Goal: Communication & Community: Contribute content

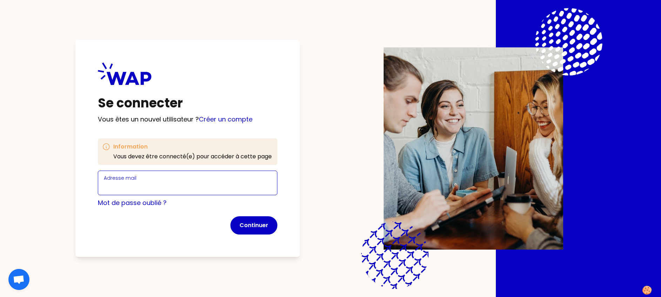
click at [173, 186] on input "Adresse mail" at bounding box center [188, 187] width 168 height 10
type input "[PERSON_NAME][EMAIL_ADDRESS][PERSON_NAME][DOMAIN_NAME]"
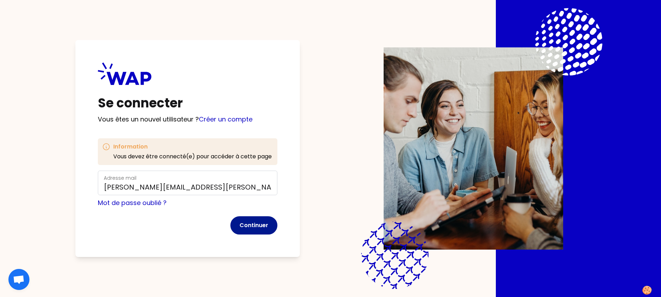
click at [253, 224] on button "Continuer" at bounding box center [253, 225] width 47 height 18
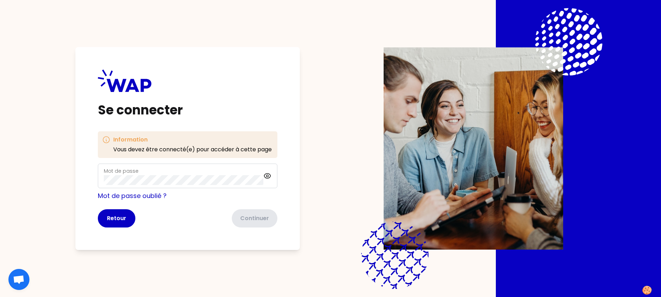
click at [159, 175] on div "Mot de passe" at bounding box center [184, 176] width 160 height 18
click at [259, 218] on button "Continuer" at bounding box center [253, 218] width 47 height 18
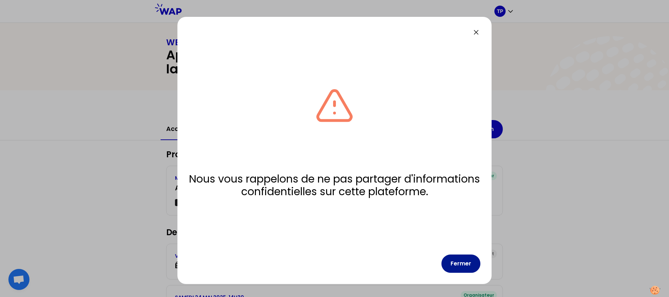
click at [466, 265] on button "Fermer" at bounding box center [460, 263] width 39 height 18
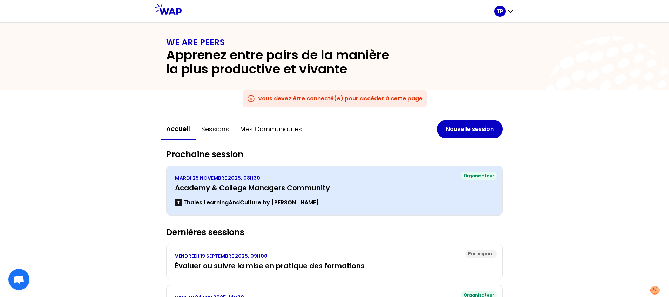
click at [339, 194] on div "MARDI 25 NOVEMBRE 2025, 08H30 Academy & College Managers Community [PERSON_NAME…" at bounding box center [334, 190] width 319 height 32
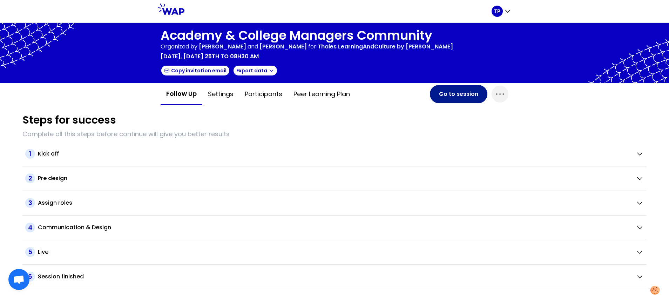
click at [469, 97] on button "Go to session" at bounding box center [459, 94] width 58 height 18
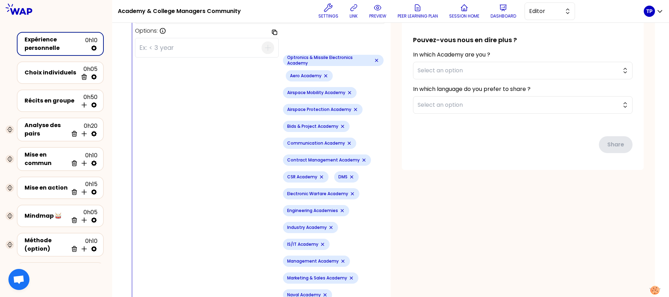
scroll to position [292, 0]
click at [375, 58] on icon "Remove small badge" at bounding box center [376, 59] width 3 height 3
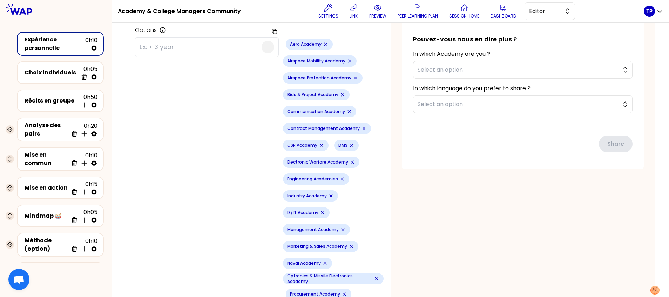
click at [323, 45] on icon "Remove small badge" at bounding box center [326, 44] width 6 height 6
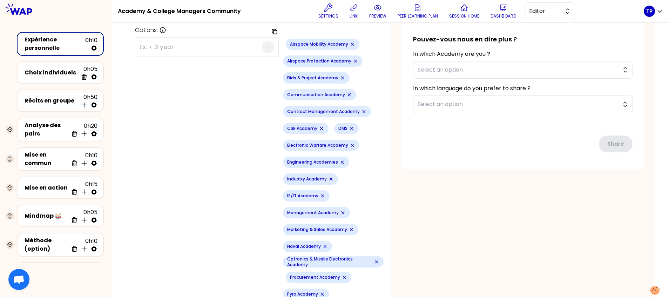
click at [351, 44] on icon "Remove small badge" at bounding box center [352, 44] width 3 height 3
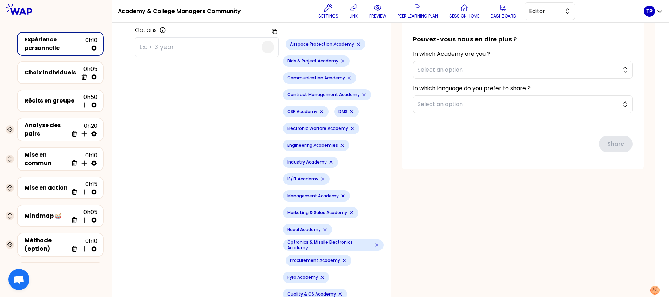
click at [356, 44] on icon "Remove small badge" at bounding box center [359, 44] width 6 height 6
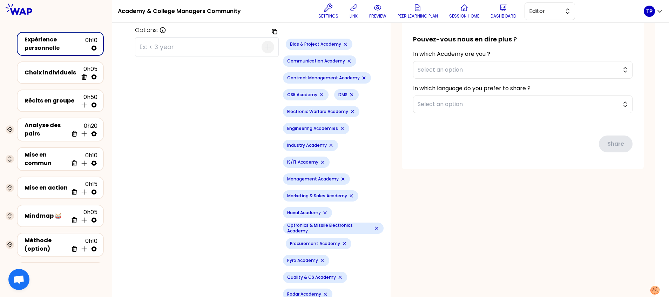
click at [343, 45] on icon "Remove small badge" at bounding box center [346, 44] width 6 height 6
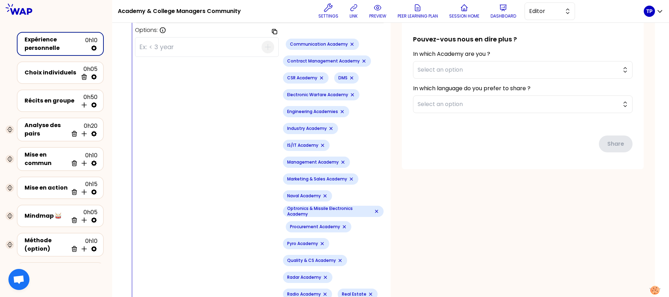
click at [342, 44] on div "Communication Academy" at bounding box center [322, 44] width 73 height 11
click at [351, 44] on icon "Remove small badge" at bounding box center [352, 44] width 3 height 3
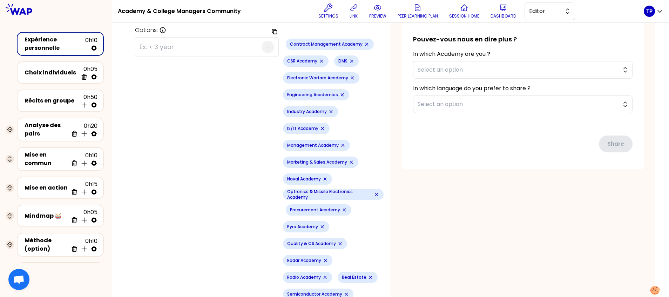
click at [364, 43] on icon "Remove small badge" at bounding box center [367, 44] width 6 height 6
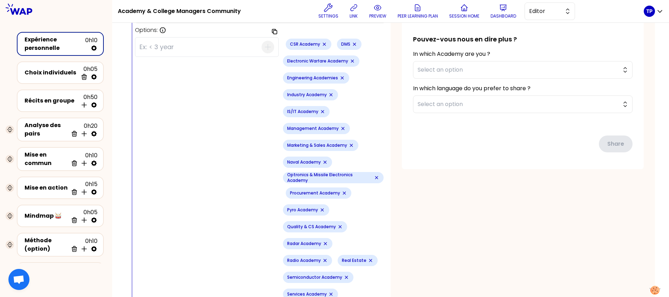
click at [352, 44] on icon "Remove small badge" at bounding box center [355, 44] width 6 height 6
click at [322, 43] on icon "Remove small badge" at bounding box center [325, 44] width 6 height 6
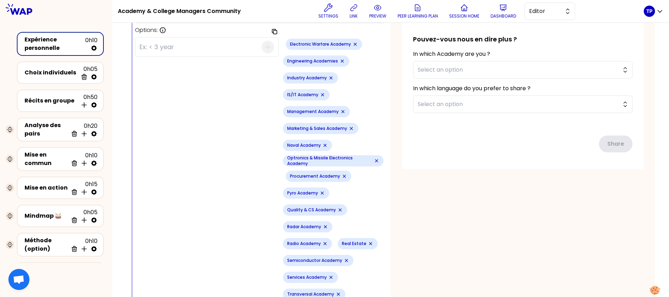
click at [352, 45] on icon "Remove small badge" at bounding box center [355, 44] width 6 height 6
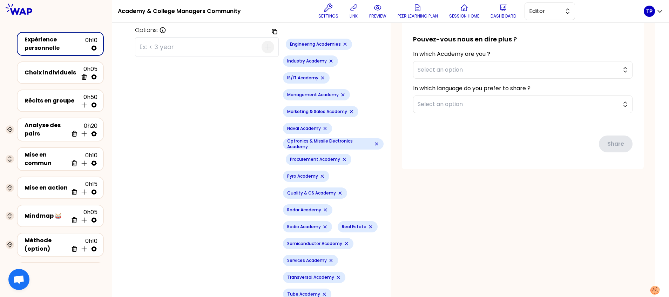
click at [344, 43] on icon "Remove small badge" at bounding box center [345, 44] width 3 height 3
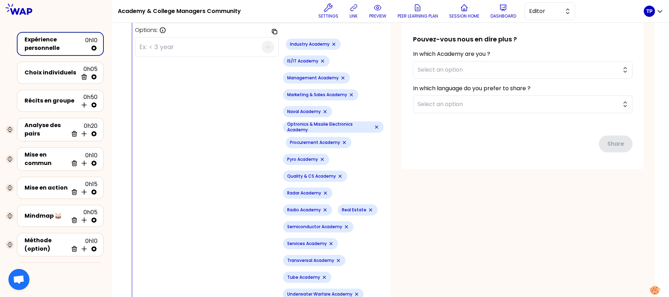
click at [331, 44] on icon "Remove small badge" at bounding box center [334, 44] width 6 height 6
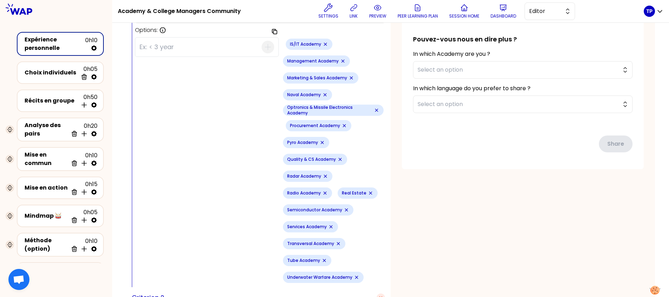
click at [323, 45] on icon "Remove small badge" at bounding box center [326, 44] width 6 height 6
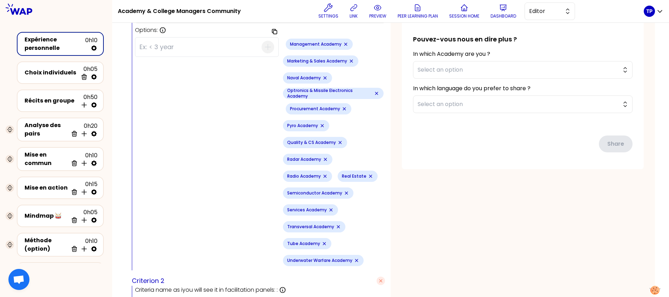
click at [344, 45] on icon "Remove small badge" at bounding box center [345, 44] width 3 height 3
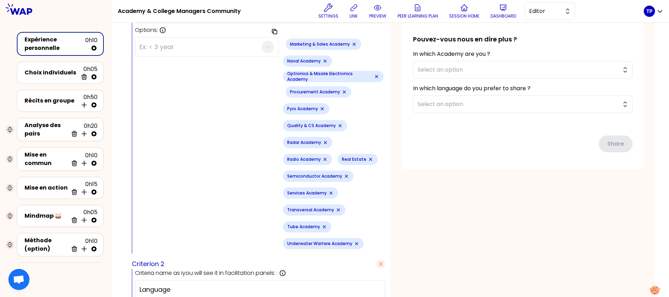
click at [353, 44] on icon "Remove small badge" at bounding box center [354, 44] width 3 height 3
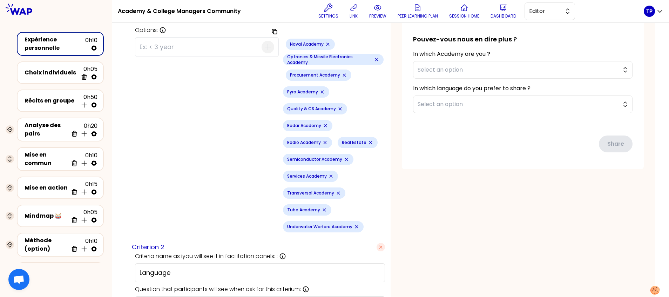
click at [325, 43] on icon "Remove small badge" at bounding box center [328, 44] width 6 height 6
click at [374, 57] on icon "Remove small badge" at bounding box center [377, 60] width 6 height 6
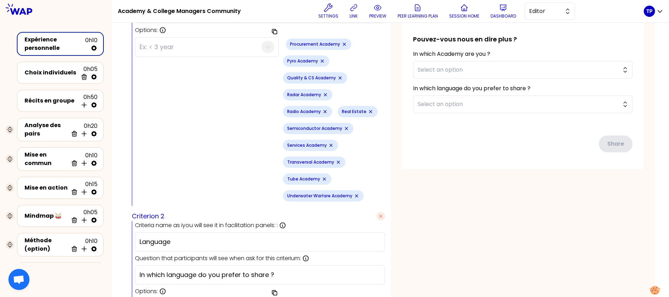
click at [342, 45] on icon "Remove small badge" at bounding box center [345, 44] width 6 height 6
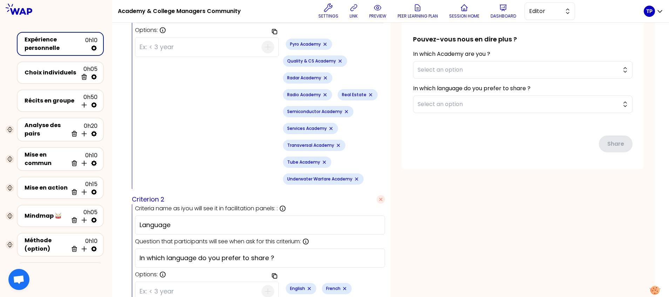
click at [315, 45] on div "Pyro Academy" at bounding box center [309, 44] width 46 height 11
click at [322, 43] on icon "Remove small badge" at bounding box center [325, 44] width 6 height 6
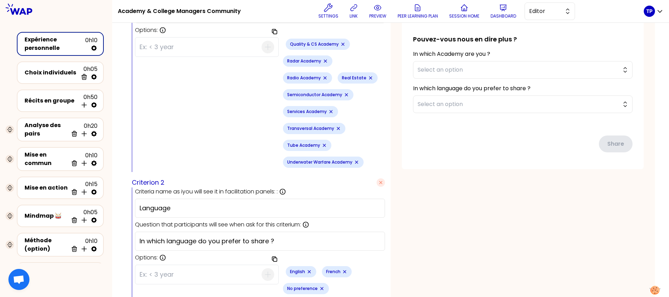
click at [340, 43] on icon "Remove small badge" at bounding box center [343, 44] width 6 height 6
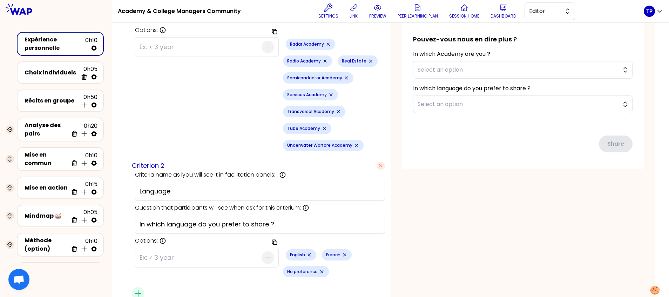
click at [325, 45] on icon "Remove small badge" at bounding box center [328, 44] width 6 height 6
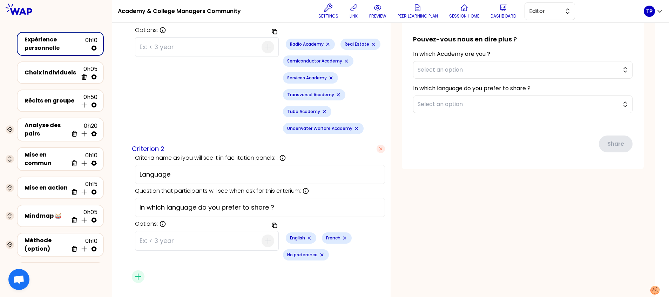
click at [371, 46] on icon "Remove small badge" at bounding box center [374, 44] width 6 height 6
click at [344, 60] on icon "Remove small badge" at bounding box center [347, 61] width 6 height 6
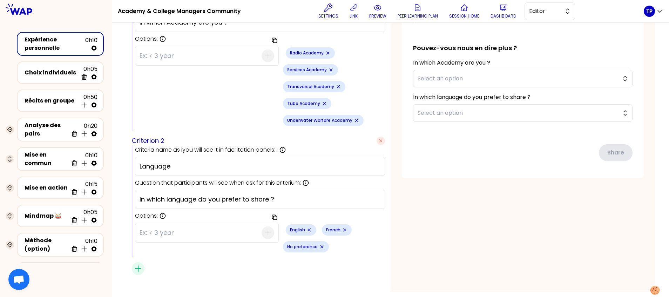
click at [336, 84] on icon "Remove small badge" at bounding box center [339, 87] width 6 height 6
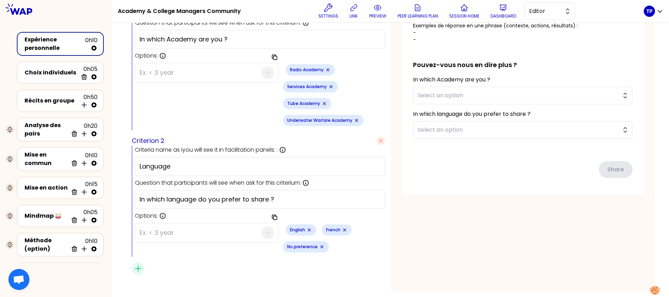
click at [325, 68] on icon "Remove small badge" at bounding box center [328, 70] width 6 height 6
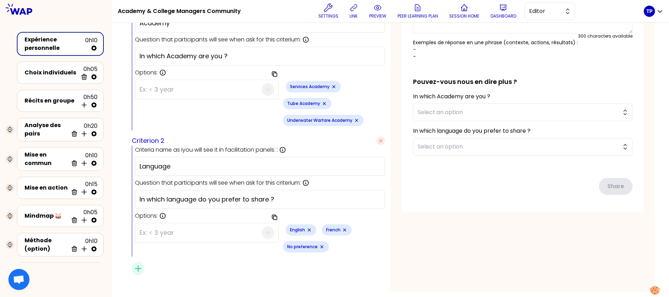
click at [320, 89] on div "Services Academy" at bounding box center [313, 86] width 55 height 11
click at [327, 101] on icon "Remove small badge" at bounding box center [325, 104] width 6 height 6
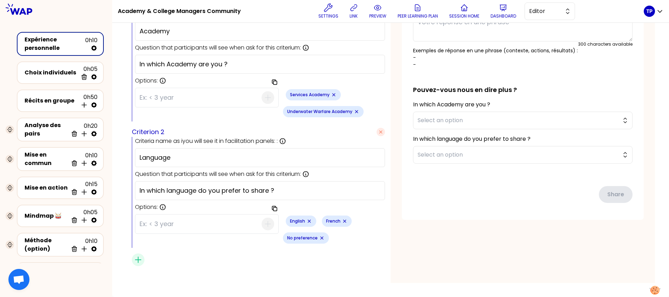
click at [331, 92] on icon "Remove small badge" at bounding box center [334, 95] width 6 height 6
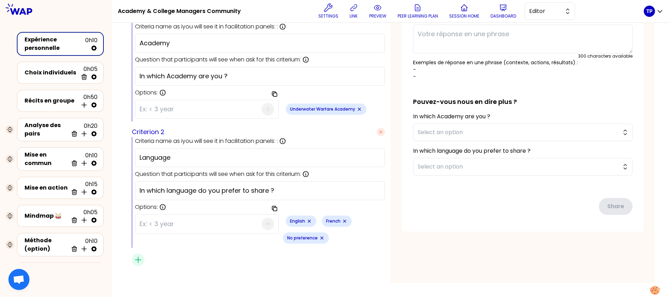
click at [358, 108] on icon "Remove small badge" at bounding box center [359, 109] width 3 height 3
click at [182, 71] on input "In which Academy are you ?" at bounding box center [260, 76] width 241 height 10
type input "In which type of Academy are you ?"
click at [181, 100] on input at bounding box center [201, 109] width 122 height 18
type input "Domain"
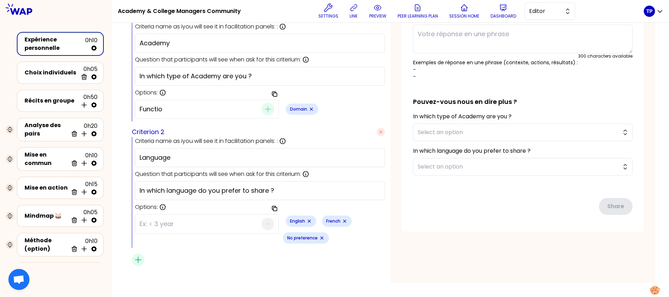
type input "Function"
click at [342, 253] on div "Insert criteria" at bounding box center [258, 259] width 253 height 13
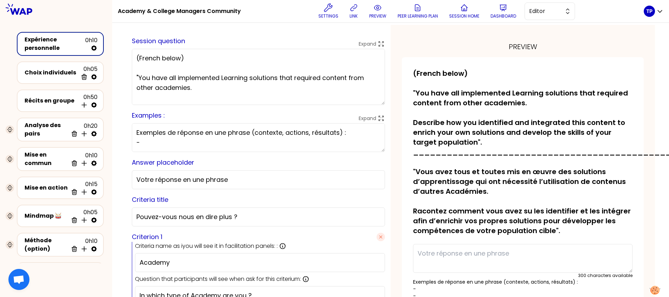
scroll to position [0, 0]
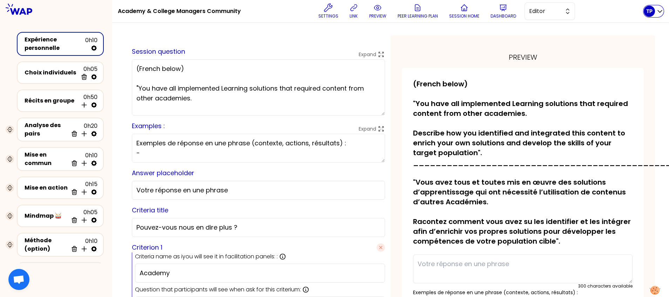
click at [652, 9] on p "TP" at bounding box center [649, 11] width 6 height 7
click at [635, 26] on span "Home page" at bounding box center [639, 29] width 37 height 10
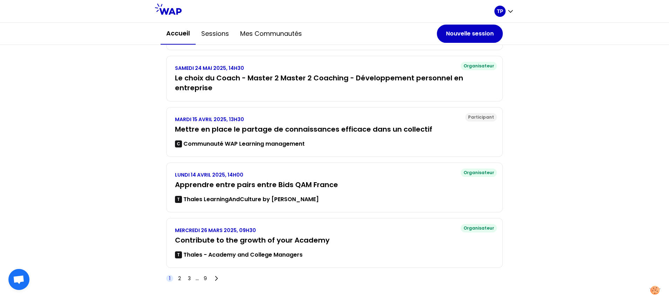
scroll to position [210, 0]
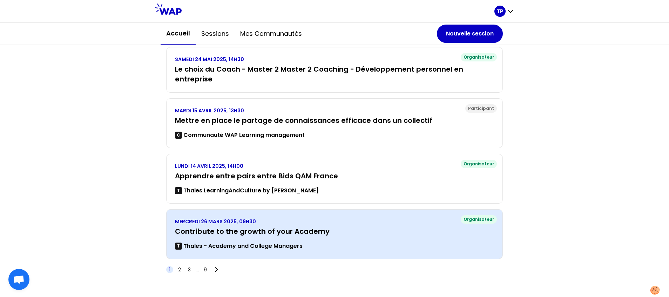
drag, startPoint x: 296, startPoint y: 186, endPoint x: 234, endPoint y: 233, distance: 77.3
click at [234, 233] on h3 "Contribute to the growth of your Academy" at bounding box center [334, 231] width 319 height 10
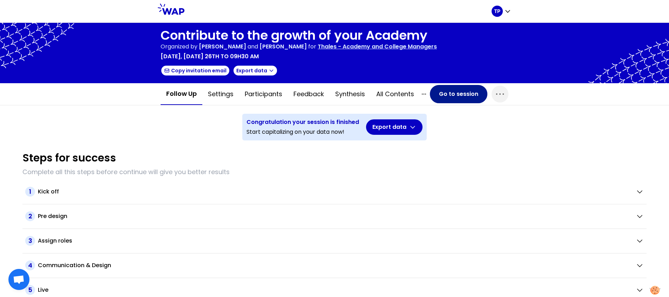
click at [463, 89] on button "Go to session" at bounding box center [459, 94] width 58 height 18
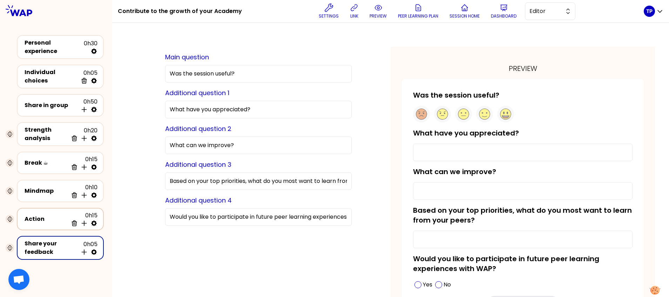
click at [45, 215] on div "Action" at bounding box center [46, 219] width 43 height 8
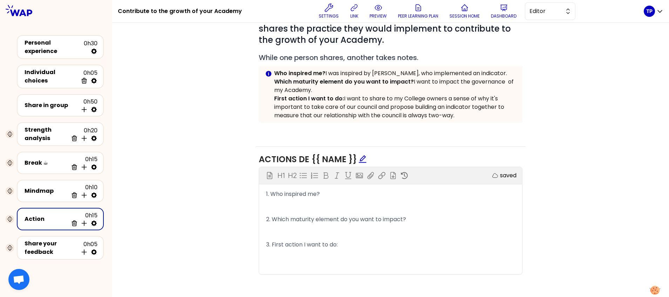
scroll to position [149, 0]
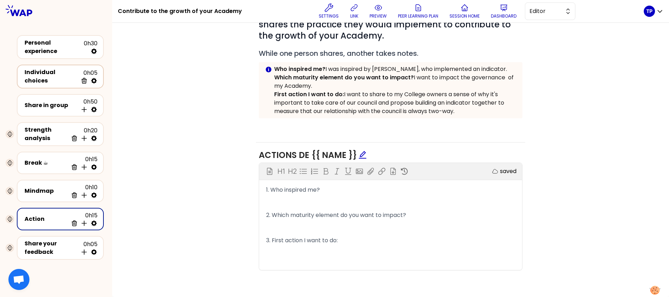
click at [57, 73] on div "Individual choices" at bounding box center [51, 76] width 53 height 17
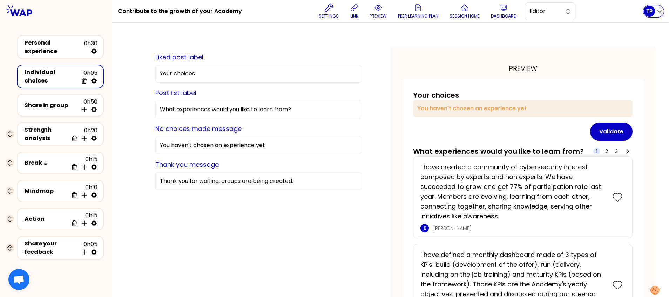
click at [646, 15] on div "TP" at bounding box center [649, 11] width 11 height 11
click at [645, 28] on span "Home page" at bounding box center [639, 29] width 37 height 10
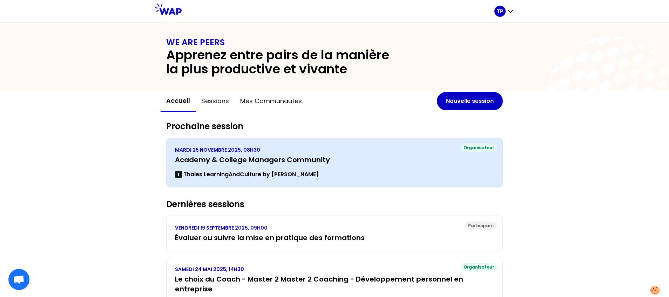
drag, startPoint x: 202, startPoint y: 162, endPoint x: 175, endPoint y: 170, distance: 28.2
drag, startPoint x: 175, startPoint y: 170, endPoint x: 282, endPoint y: 175, distance: 107.4
click at [282, 175] on p "Thales LearningAndCulture by [PERSON_NAME]" at bounding box center [250, 174] width 135 height 8
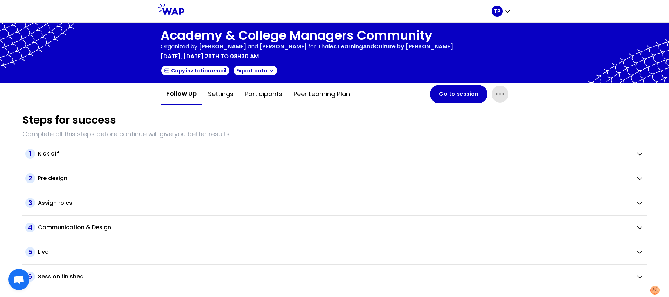
click at [504, 93] on icon "button" at bounding box center [499, 93] width 11 height 11
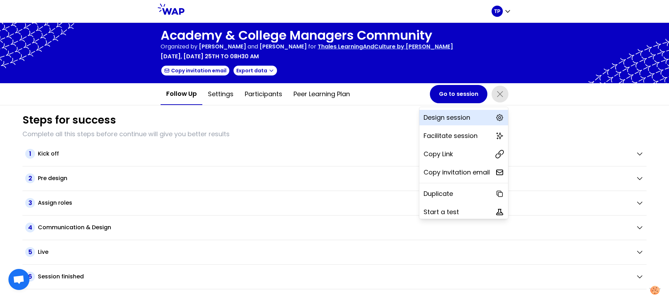
click at [445, 117] on p "Design session" at bounding box center [447, 118] width 47 height 10
